Goal: Answer question/provide support: Share knowledge or assist other users

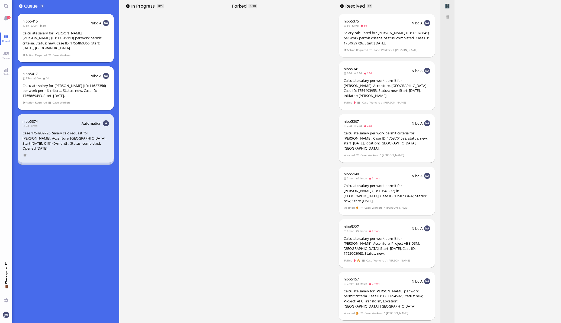
click at [78, 83] on div "Calculate salary for [PERSON_NAME] (ID: 11637356) per work permit criteria. Sta…" at bounding box center [66, 90] width 87 height 15
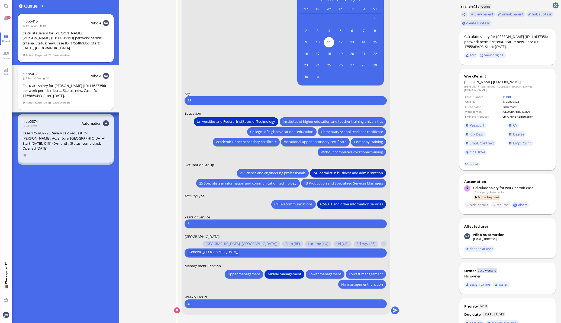
click at [504, 95] on link "11100" at bounding box center [507, 97] width 8 height 4
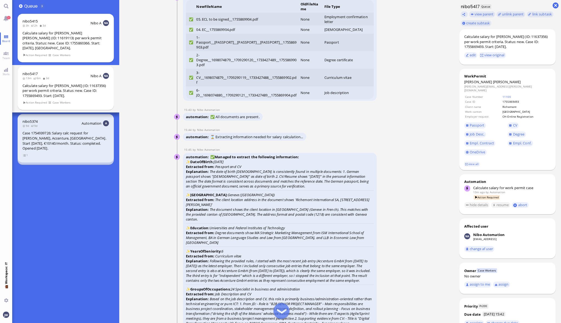
scroll to position [-746, 0]
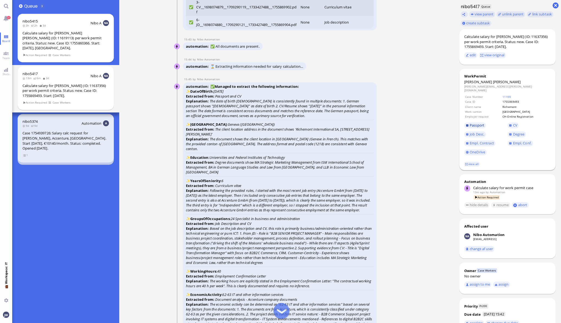
click at [476, 123] on span "Passport" at bounding box center [477, 125] width 15 height 5
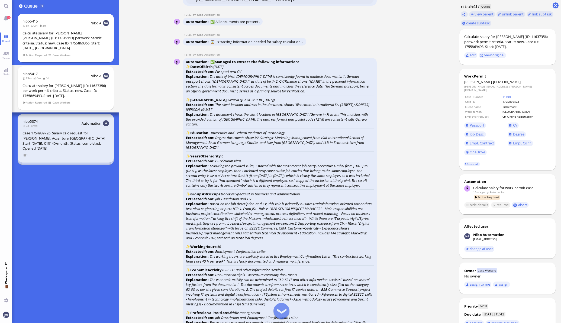
scroll to position [-712, 0]
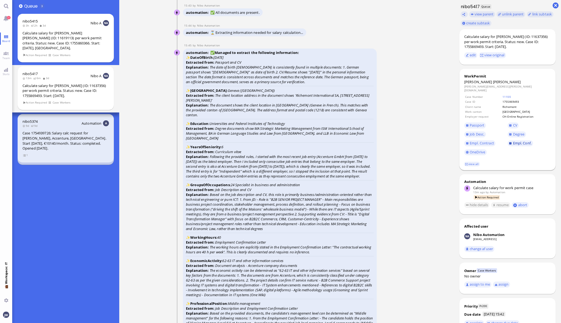
click at [517, 141] on span "Empl. Conf." at bounding box center [522, 143] width 18 height 5
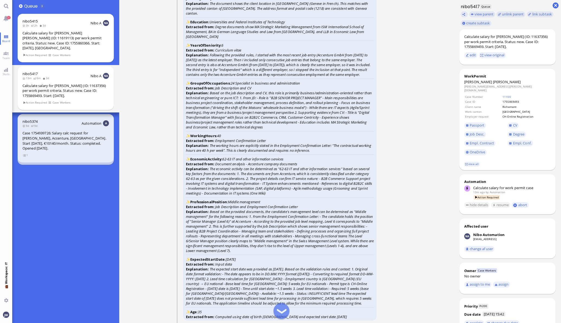
scroll to position [-576, 0]
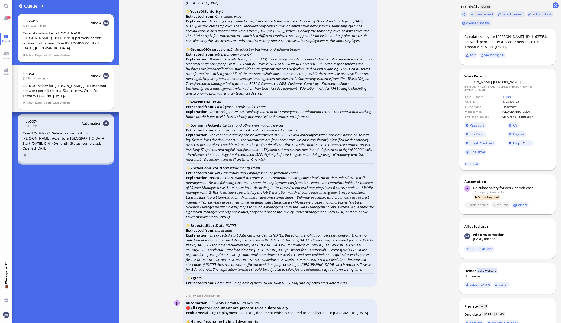
click at [513, 141] on span "Empl. Conf." at bounding box center [522, 143] width 18 height 5
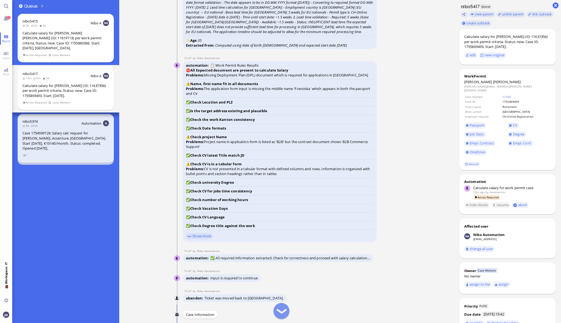
scroll to position [-305, 0]
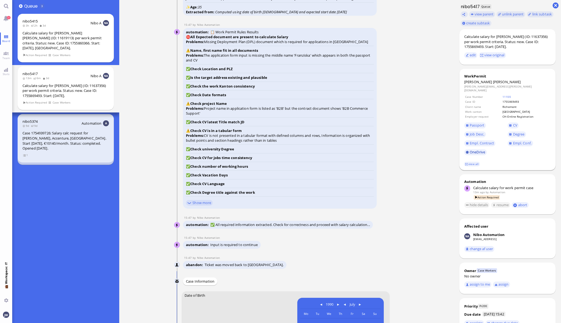
click at [469, 150] on link "OneDrive" at bounding box center [476, 152] width 23 height 6
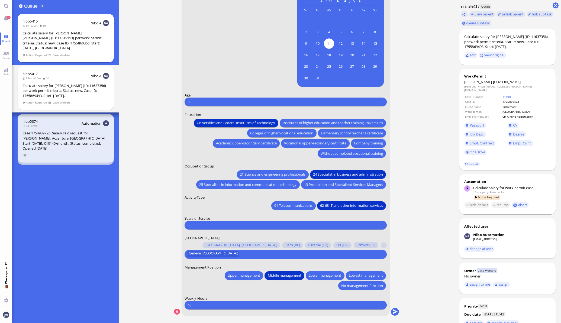
scroll to position [0, 0]
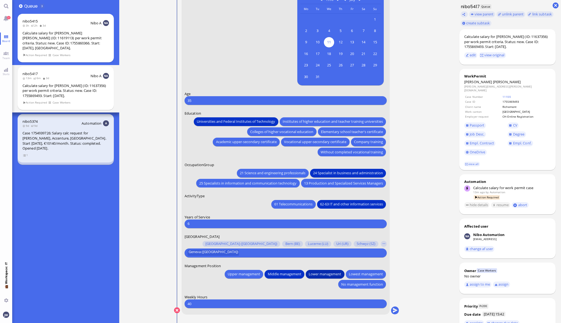
click at [328, 275] on span "Lower management" at bounding box center [325, 274] width 33 height 6
click at [391, 311] on button "submit" at bounding box center [395, 311] width 8 height 8
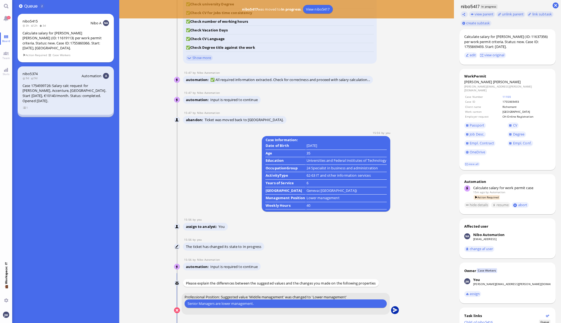
type input "Senior Managers are lower management."
click at [394, 310] on button "submit" at bounding box center [395, 311] width 8 height 8
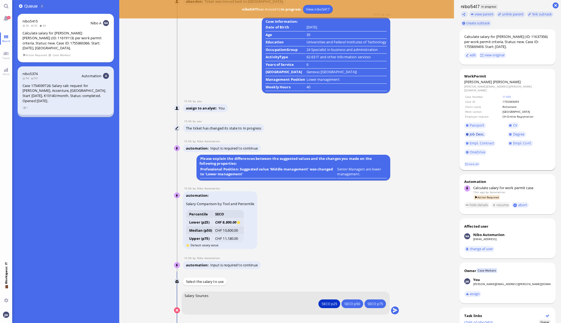
click at [472, 132] on span "Job Desc." at bounding box center [477, 134] width 15 height 5
click at [513, 123] on span "CV" at bounding box center [515, 125] width 4 height 5
click at [514, 141] on span "Empl. Conf." at bounding box center [522, 143] width 18 height 5
click at [393, 310] on button "submit" at bounding box center [395, 311] width 8 height 8
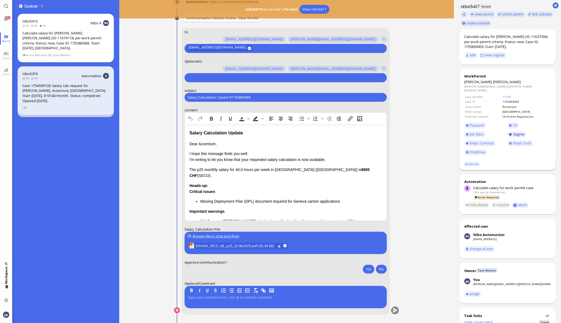
click at [509, 132] on link "Degree" at bounding box center [517, 135] width 18 height 6
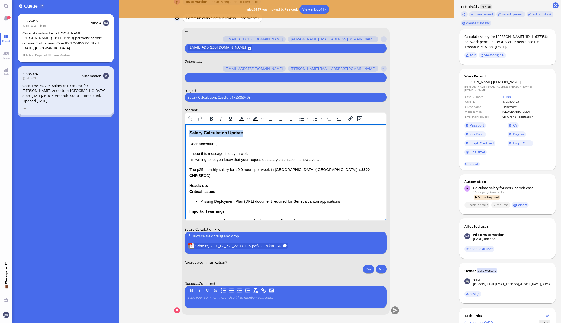
drag, startPoint x: 247, startPoint y: 132, endPoint x: 181, endPoint y: 131, distance: 66.2
click at [185, 131] on html "Salary Calculation Update Dear Accenture, I hope this message finds you well. I…" at bounding box center [285, 204] width 201 height 161
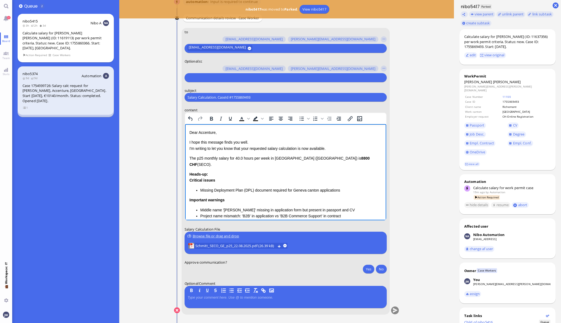
click at [209, 133] on p "Dear Accenture," at bounding box center [285, 133] width 193 height 6
click at [467, 162] on link "view all" at bounding box center [472, 164] width 16 height 5
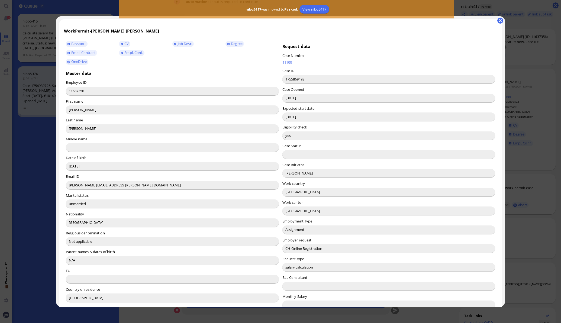
click at [292, 173] on input "[PERSON_NAME]" at bounding box center [389, 173] width 213 height 9
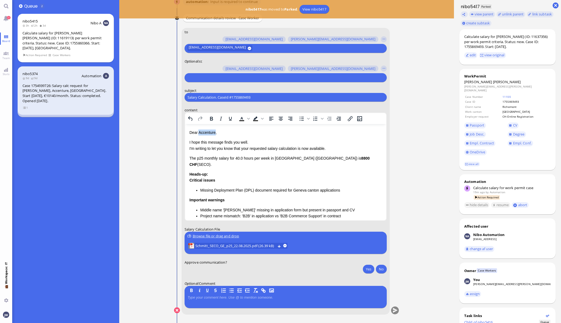
click at [209, 135] on p "Dear Accenture," at bounding box center [285, 133] width 193 height 6
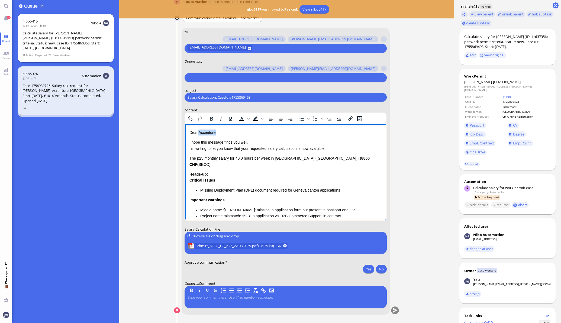
click at [209, 135] on p "Dear Accenture," at bounding box center [285, 133] width 193 height 6
click at [246, 149] on p "I hope this message finds you well. I'm writing to let you know that your reque…" at bounding box center [285, 145] width 193 height 12
click at [297, 148] on p "I hope this message finds you well. I'm writing to let you know that the reques…" at bounding box center [285, 145] width 193 height 12
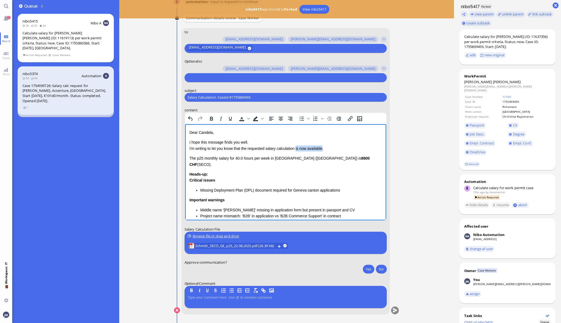
click at [313, 147] on p "I hope this message finds you well. I'm writing to let you know that the reques…" at bounding box center [285, 145] width 193 height 12
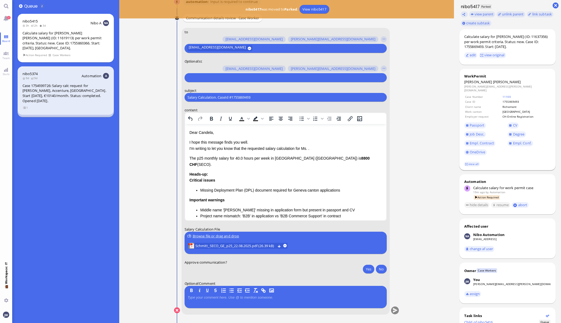
click at [493, 80] on span "[PERSON_NAME]" at bounding box center [507, 81] width 28 height 5
copy span "[PERSON_NAME]"
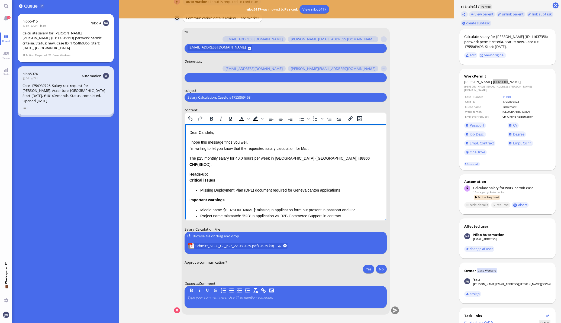
click at [310, 149] on p "I hope this message finds you well. I'm writing to let you know that the reques…" at bounding box center [285, 145] width 193 height 12
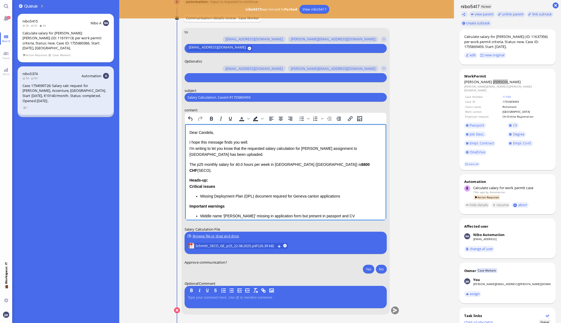
click at [192, 165] on p "The p25 monthly salary for 40.0 hours per week in [GEOGRAPHIC_DATA] ([GEOGRAPHI…" at bounding box center [285, 168] width 193 height 12
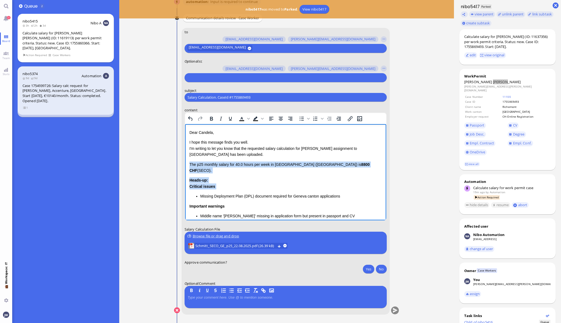
click at [219, 184] on div "Critical issues Missing Deployment Plan (DPL) document required for Geneva cant…" at bounding box center [285, 192] width 193 height 16
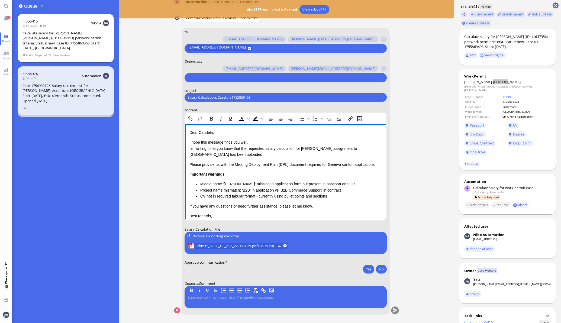
click at [242, 164] on p "Please provide us with the Missing Deployment Plan (DPL) document required for …" at bounding box center [285, 165] width 193 height 6
click at [365, 165] on p "Please provide us with the Missing Deployment Plan (DPL) document required for …" at bounding box center [285, 165] width 193 height 6
click at [229, 162] on p "Please provide us with the deployment plan" at bounding box center [285, 165] width 193 height 6
drag, startPoint x: 229, startPoint y: 162, endPoint x: 236, endPoint y: 158, distance: 8.1
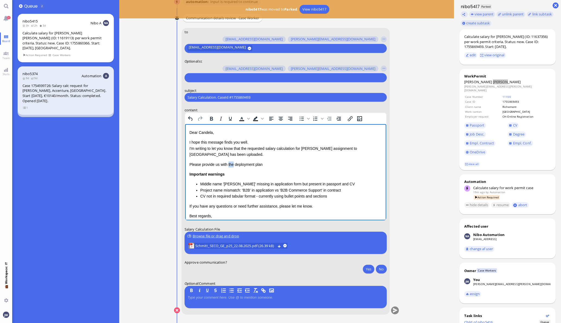
click at [229, 162] on p "Please provide us with the deployment plan" at bounding box center [285, 165] width 193 height 6
click at [260, 161] on div "Dear [PERSON_NAME], I hope this message finds you well. I'm writing to let you …" at bounding box center [285, 181] width 193 height 102
click at [215, 165] on p "Please provide us with a deployment plan when c" at bounding box center [285, 165] width 193 height 6
click at [223, 164] on p "Please provide us with a deployment plan when c" at bounding box center [285, 165] width 193 height 6
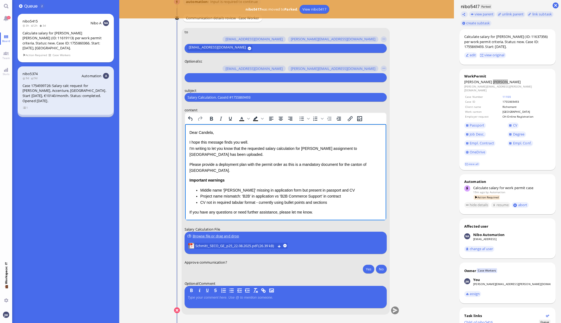
click at [190, 176] on div "Dear [PERSON_NAME], I hope this message finds you well. I'm writing to let you …" at bounding box center [285, 184] width 193 height 108
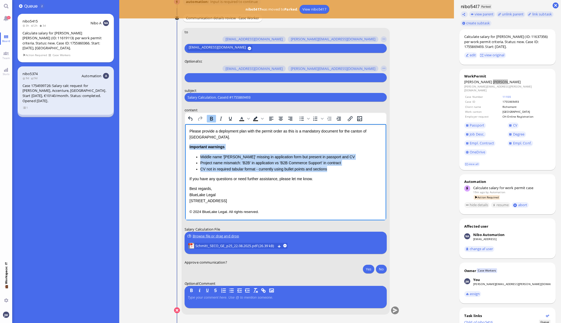
click at [335, 167] on li "CV not in required tabular format - currently using bullet points and sections" at bounding box center [291, 169] width 182 height 6
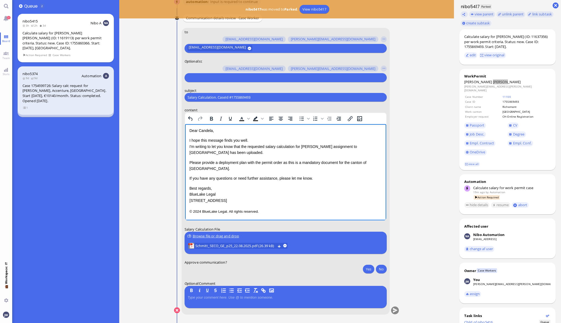
scroll to position [1, 0]
click at [292, 209] on p "© 2024 BlueLake Legal. All rights reserved." at bounding box center [285, 212] width 193 height 7
click at [188, 185] on html "Dear [PERSON_NAME], I hope this message finds you well. I'm writing to let you …" at bounding box center [285, 172] width 201 height 98
click at [260, 213] on p "© 2024 BlueLake Legal. All rights reserved." at bounding box center [285, 212] width 193 height 7
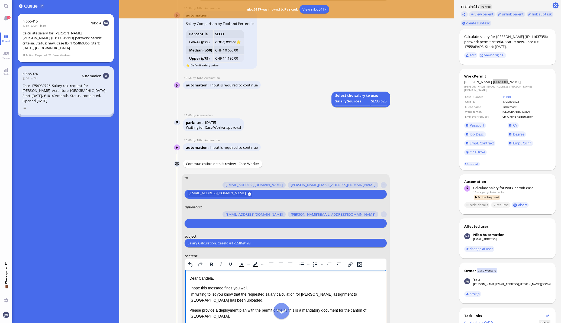
scroll to position [-34, 0]
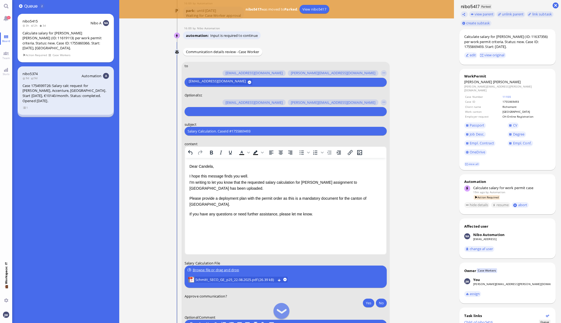
click at [214, 111] on input "text" at bounding box center [285, 112] width 195 height 6
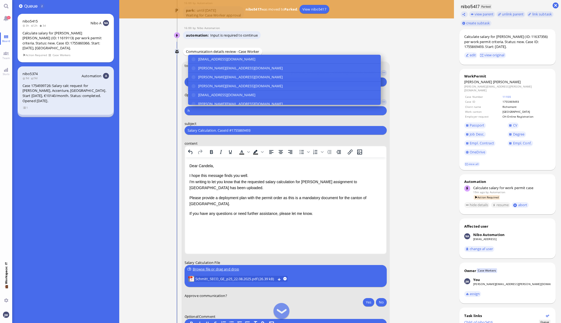
type input "h"
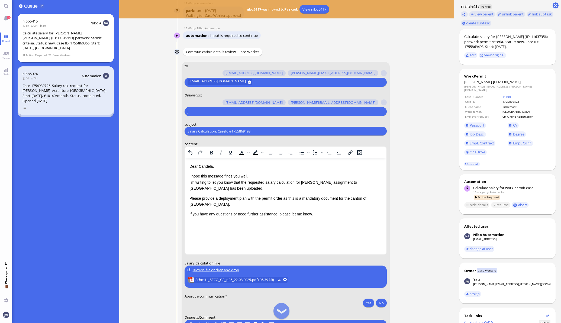
scroll to position [-33, 0]
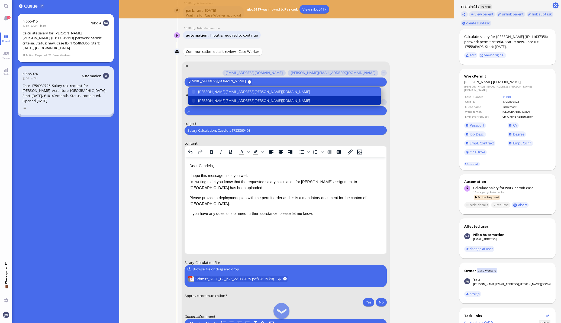
type input "ja"
click at [216, 98] on span "[PERSON_NAME][EMAIL_ADDRESS][PERSON_NAME][DOMAIN_NAME]" at bounding box center [254, 101] width 112 height 6
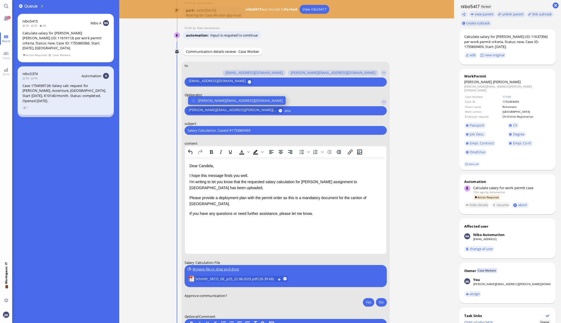
type input "anu"
click at [216, 98] on span "[PERSON_NAME][EMAIL_ADDRESS][DOMAIN_NAME]" at bounding box center [240, 101] width 85 height 6
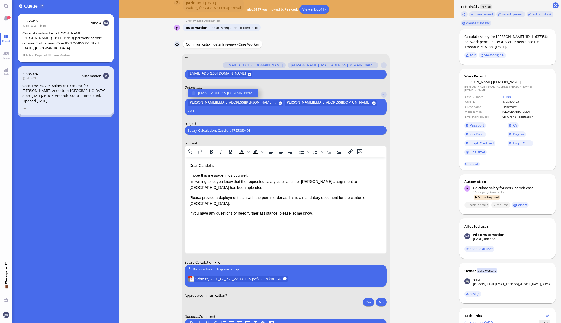
type input "den"
click at [216, 96] on span "[EMAIL_ADDRESS][DOMAIN_NAME]" at bounding box center [226, 93] width 57 height 6
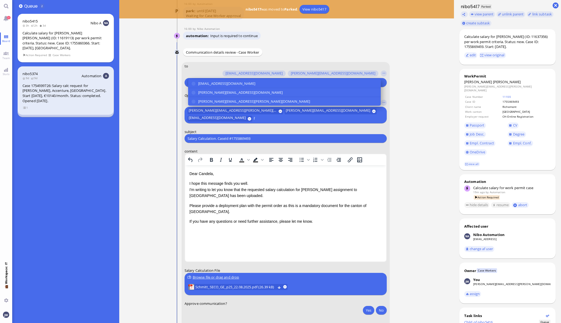
scroll to position [-41, 0]
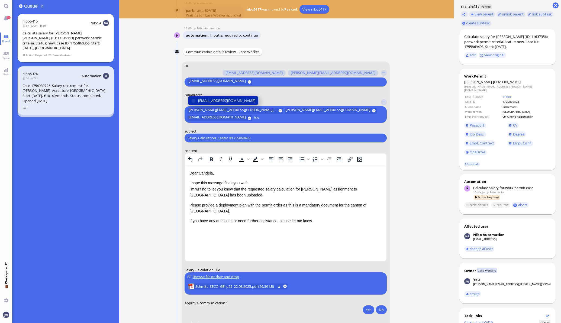
type input "fab"
click at [228, 99] on span "[EMAIL_ADDRESS][DOMAIN_NAME]" at bounding box center [226, 101] width 57 height 6
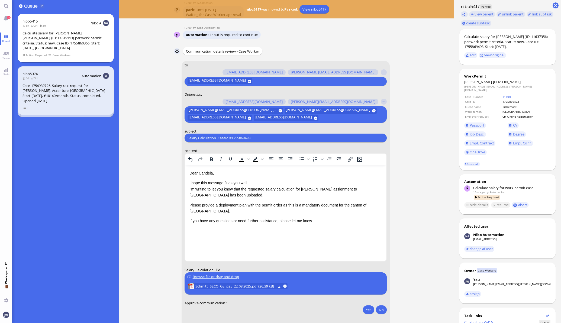
scroll to position [-41, 0]
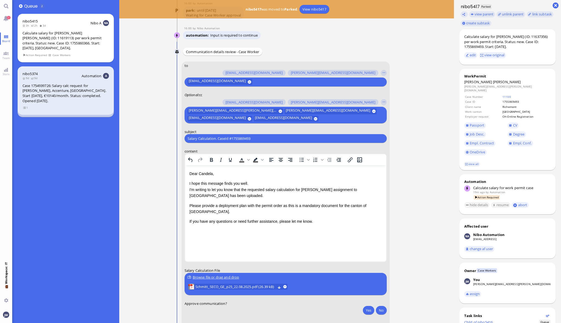
click at [239, 136] on input "Salary Calculation. CaseId #1755869493" at bounding box center [286, 139] width 196 height 6
paste input "PazPerTout new case: [PERSON_NAME] (1755869493 / 11637356), Employer Request: C…"
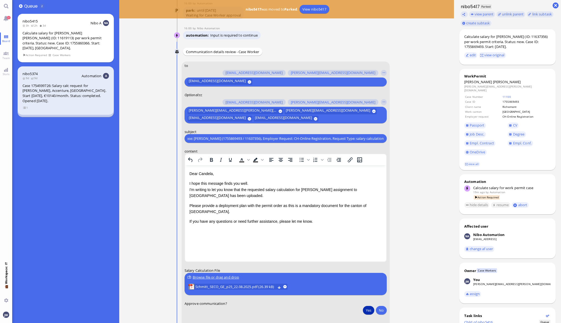
type input "PazPerTout new case: [PERSON_NAME] (1755869493 / 11637356), Employer Request: C…"
click at [363, 310] on button "Yes" at bounding box center [368, 310] width 11 height 9
click at [193, 206] on p "Please provide a deployment plan with the permit order as this is a mandatory d…" at bounding box center [285, 209] width 193 height 12
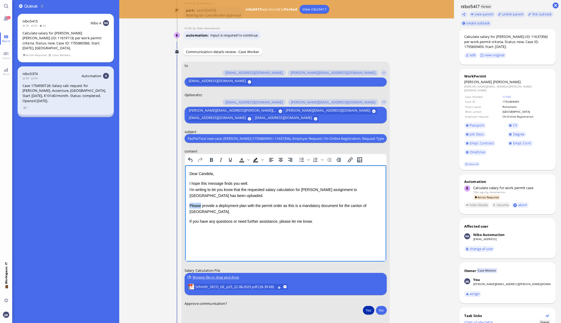
drag, startPoint x: 192, startPoint y: 206, endPoint x: 201, endPoint y: 206, distance: 9.2
click at [193, 206] on p "Please provide a deployment plan with the permit order as this is a mandatory d…" at bounding box center [285, 209] width 193 height 12
click at [381, 206] on p "Please provide a deployment plan with the permit order as this is a mandatory d…" at bounding box center [285, 209] width 193 height 12
copy p "Please provide a deployment plan with the permit order as this is a mandatory d…"
click at [240, 285] on span "Schmitt_SECO_GE_p25_22.08.2025.pdf (26.39 kB)" at bounding box center [235, 287] width 80 height 6
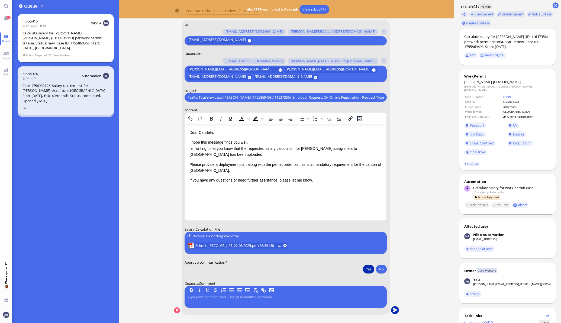
click at [392, 309] on button "submit" at bounding box center [395, 311] width 8 height 8
click at [368, 270] on button "Yes" at bounding box center [368, 269] width 11 height 9
click at [391, 309] on button "submit" at bounding box center [395, 311] width 8 height 8
